Goal: Communication & Community: Ask a question

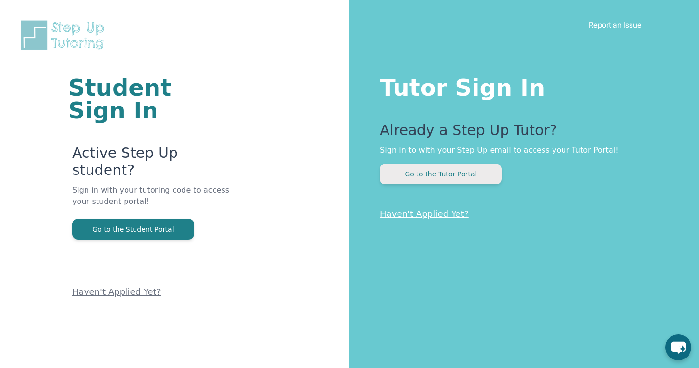
click at [459, 169] on button "Go to the Tutor Portal" at bounding box center [441, 174] width 122 height 21
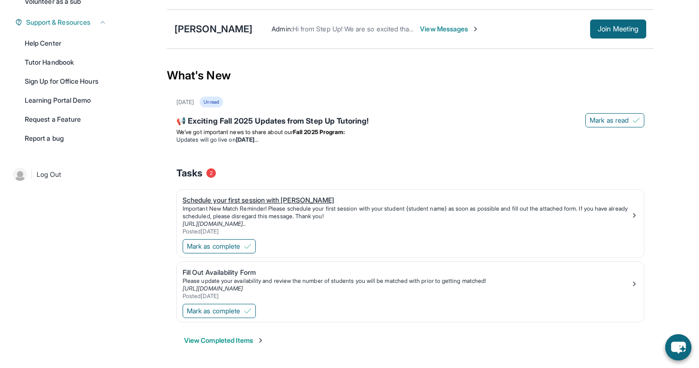
scroll to position [216, 0]
click at [277, 199] on div "Schedule your first session with [PERSON_NAME]" at bounding box center [407, 200] width 448 height 10
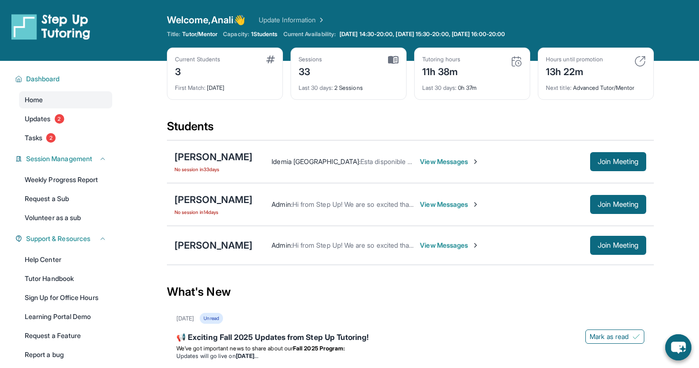
scroll to position [0, 0]
click at [226, 65] on div "Current Students 3" at bounding box center [225, 67] width 100 height 23
click at [274, 60] on img at bounding box center [270, 60] width 9 height 8
drag, startPoint x: 324, startPoint y: 8, endPoint x: 57, endPoint y: 121, distance: 290.1
click at [57, 121] on span "2" at bounding box center [60, 119] width 10 height 10
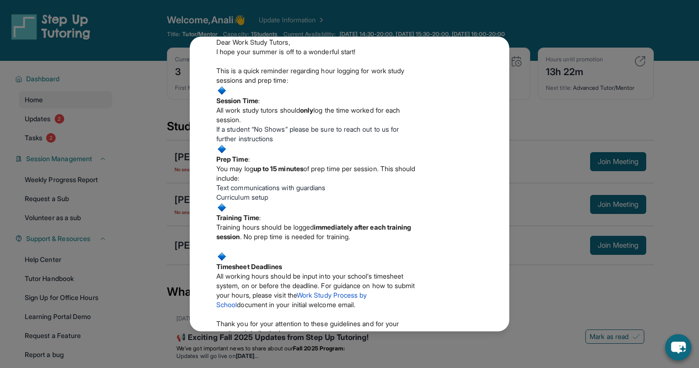
scroll to position [245, 0]
click at [55, 168] on div "Updates August 27th 📢 Exciting Fall 2025 Updates from Step Up Tutoring! We’ve g…" at bounding box center [349, 184] width 699 height 368
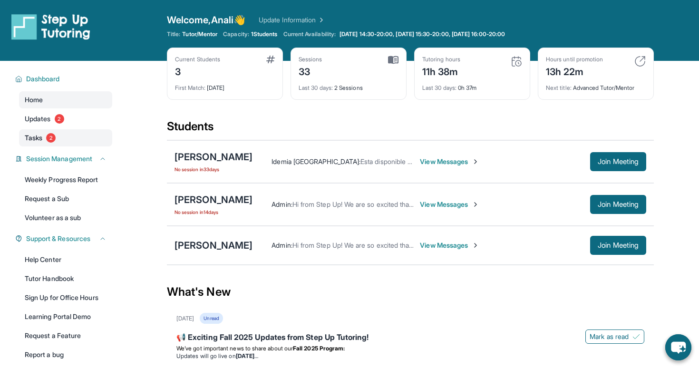
click at [51, 140] on span "2" at bounding box center [51, 138] width 10 height 10
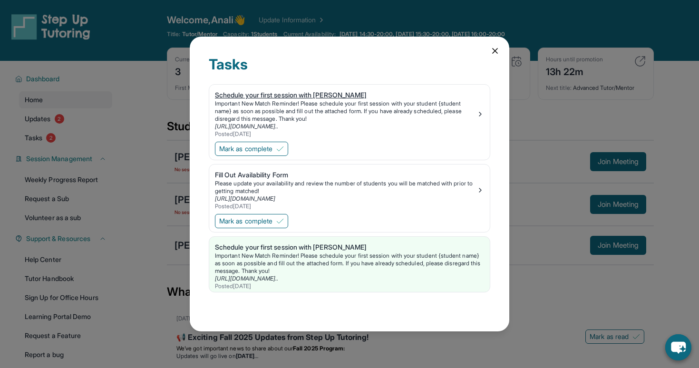
scroll to position [0, 0]
click at [302, 113] on div "Important New Match Reminder! Please schedule your first session with your stud…" at bounding box center [345, 111] width 261 height 23
click at [564, 108] on div "Tasks Schedule your first session with Sofia Important New Match Reminder! Plea…" at bounding box center [349, 184] width 699 height 368
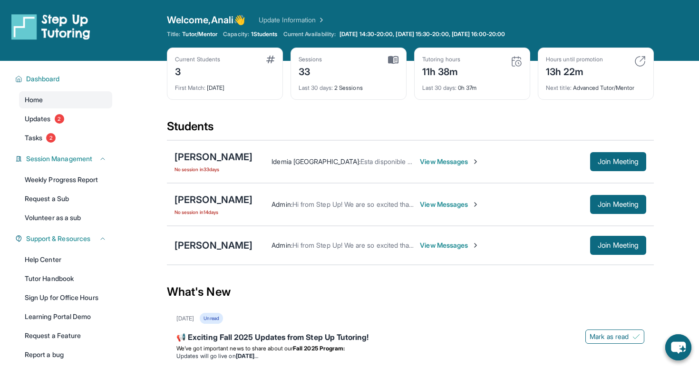
click at [420, 204] on span "View Messages" at bounding box center [449, 205] width 59 height 10
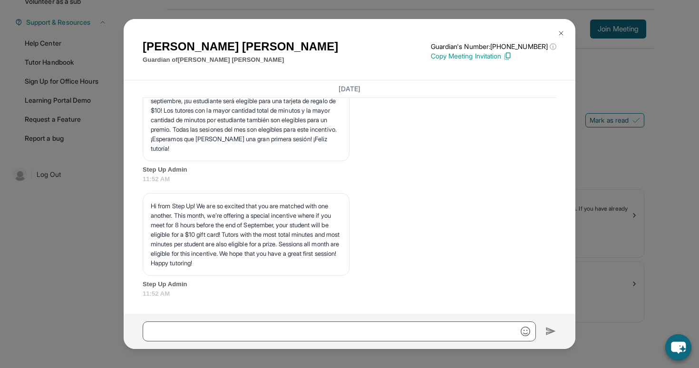
scroll to position [216, 0]
click at [308, 317] on div at bounding box center [350, 331] width 452 height 35
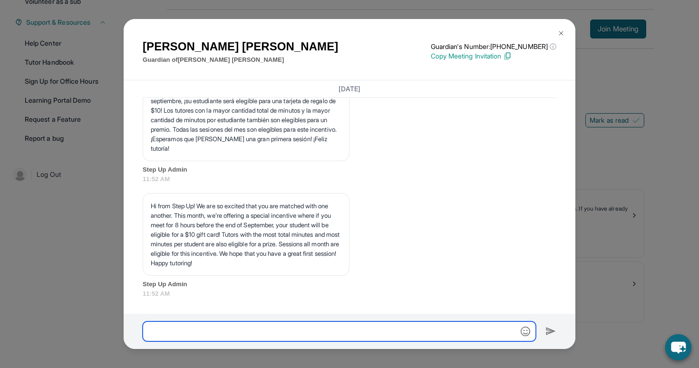
click at [305, 334] on input "text" at bounding box center [339, 331] width 393 height 20
type input "**********"
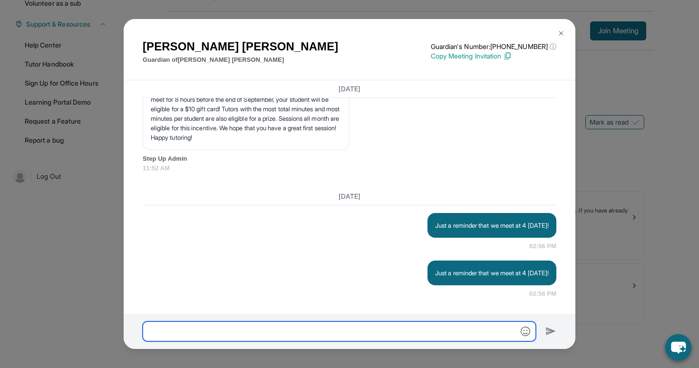
scroll to position [1727, 0]
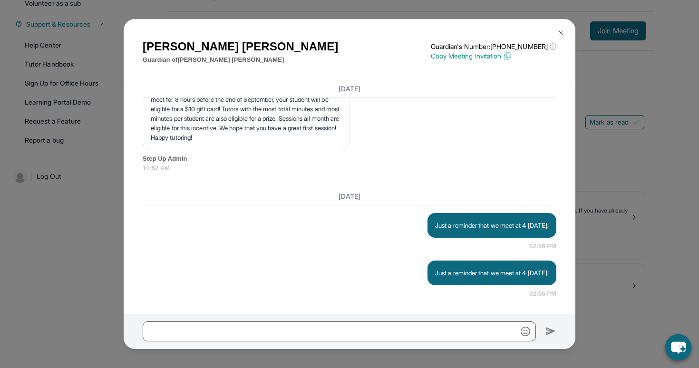
click at [563, 35] on img at bounding box center [561, 33] width 8 height 8
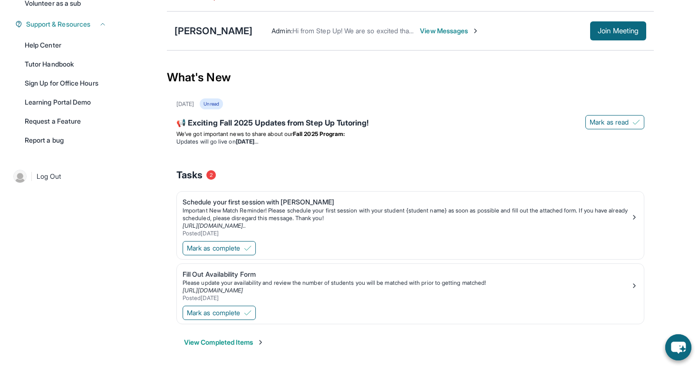
click at [273, 190] on div "Tasks 2" at bounding box center [410, 175] width 468 height 32
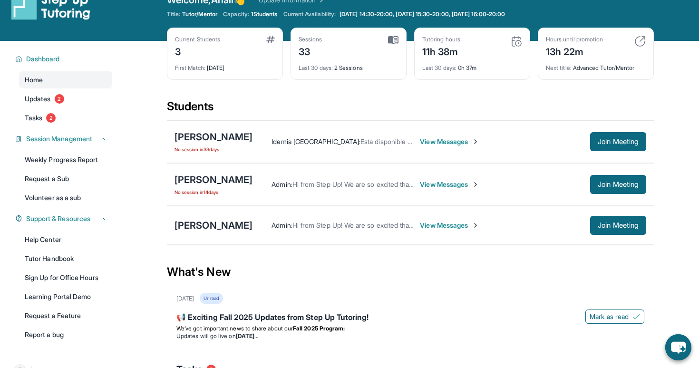
scroll to position [21, 0]
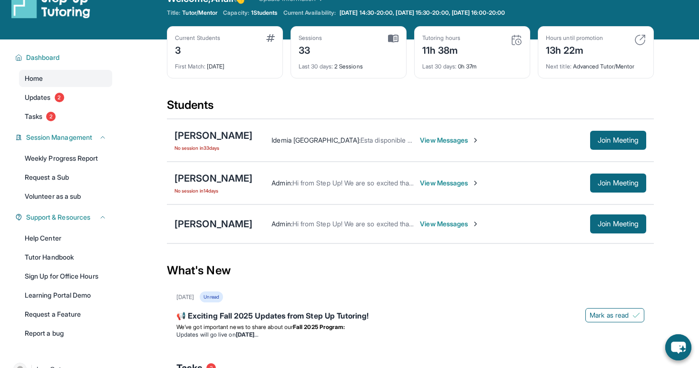
click at [207, 235] on div "Felix Lopez Admin : Hi from Step Up! We are so excited that you are matched wit…" at bounding box center [410, 223] width 487 height 39
click at [427, 229] on div "Admin : Hi from Step Up! We are so excited that you are matched with one anothe…" at bounding box center [449, 223] width 394 height 19
click at [427, 221] on span "View Messages" at bounding box center [449, 224] width 59 height 10
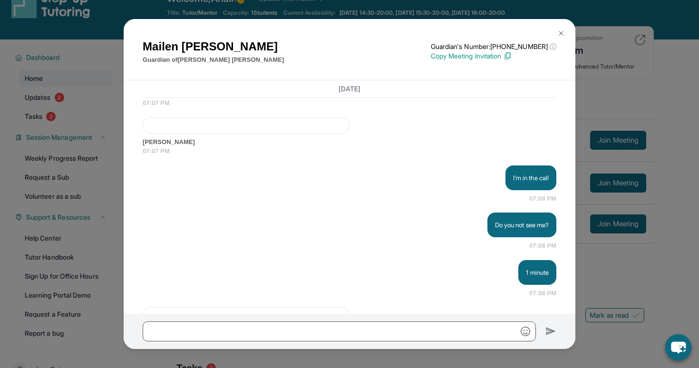
scroll to position [2657, 0]
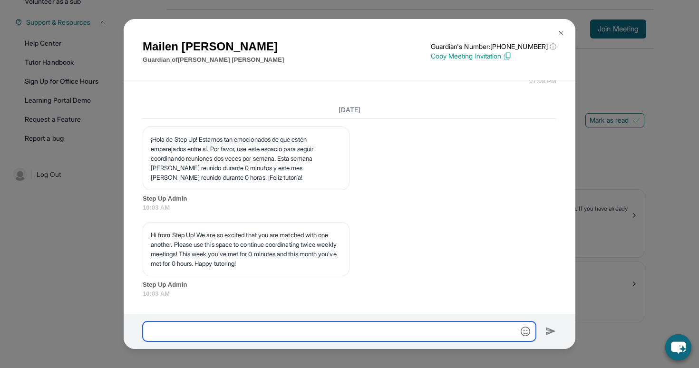
click at [276, 326] on input "text" at bounding box center [339, 331] width 393 height 20
type input "**********"
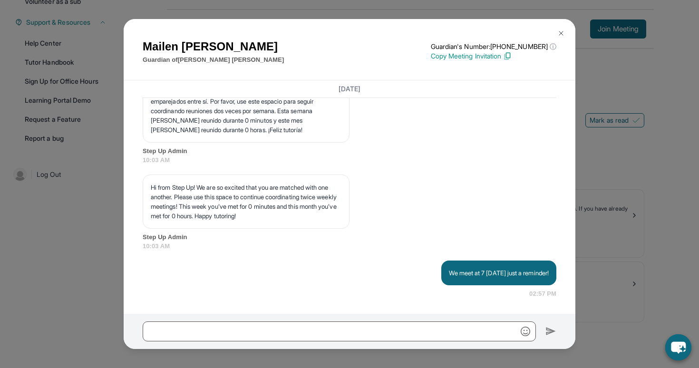
click at [561, 33] on img at bounding box center [561, 33] width 8 height 8
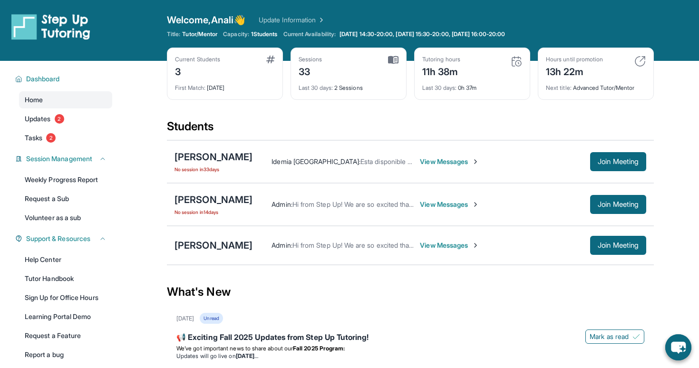
scroll to position [0, 0]
